Goal: Information Seeking & Learning: Learn about a topic

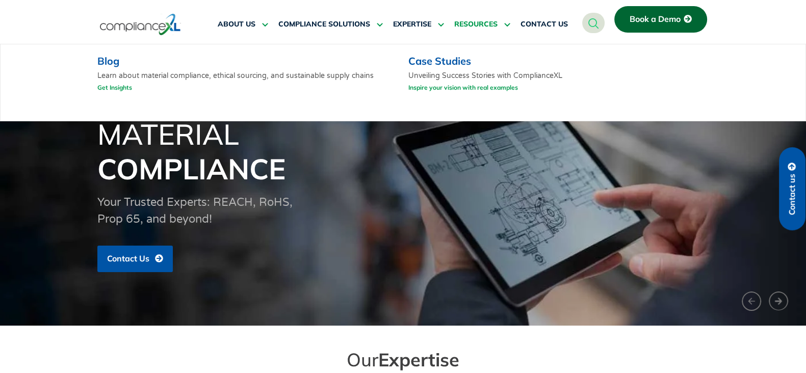
click at [504, 26] on icon at bounding box center [505, 24] width 9 height 8
click at [71, 67] on div "Blog Learn about material compliance, ethical sourcing, and sustainable supply …" at bounding box center [403, 82] width 805 height 77
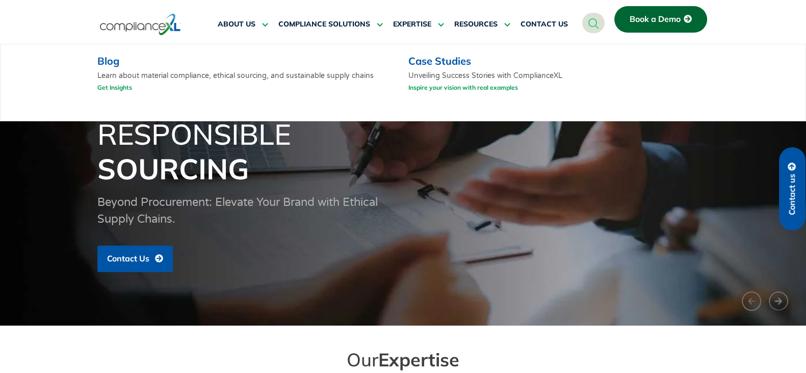
click at [93, 63] on div "Blog Learn about material compliance, ethical sourcing, and sustainable supply …" at bounding box center [403, 82] width 805 height 77
click at [105, 60] on link "Blog" at bounding box center [108, 61] width 22 height 13
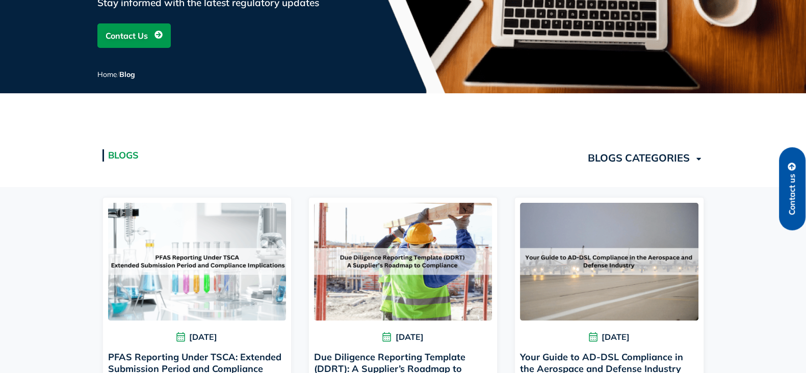
scroll to position [63, 0]
